Goal: Communication & Community: Answer question/provide support

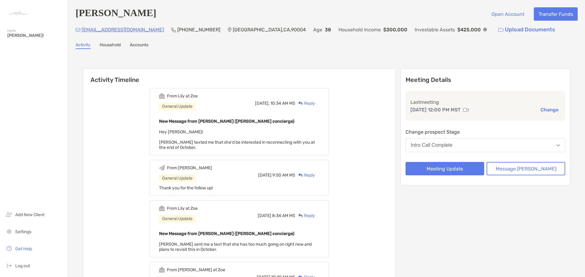
click at [315, 104] on div "Reply" at bounding box center [305, 103] width 20 height 6
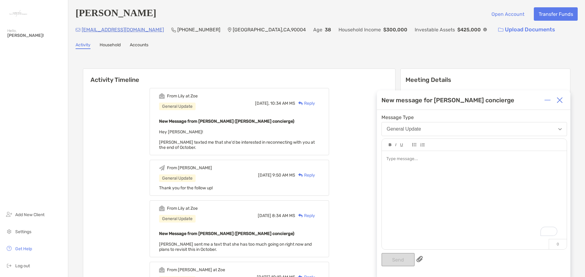
click at [425, 178] on div "To enrich screen reader interactions, please activate Accessibility in Grammarl…" at bounding box center [474, 197] width 185 height 92
click at [399, 260] on button "Send" at bounding box center [398, 259] width 33 height 13
